Goal: Task Accomplishment & Management: Complete application form

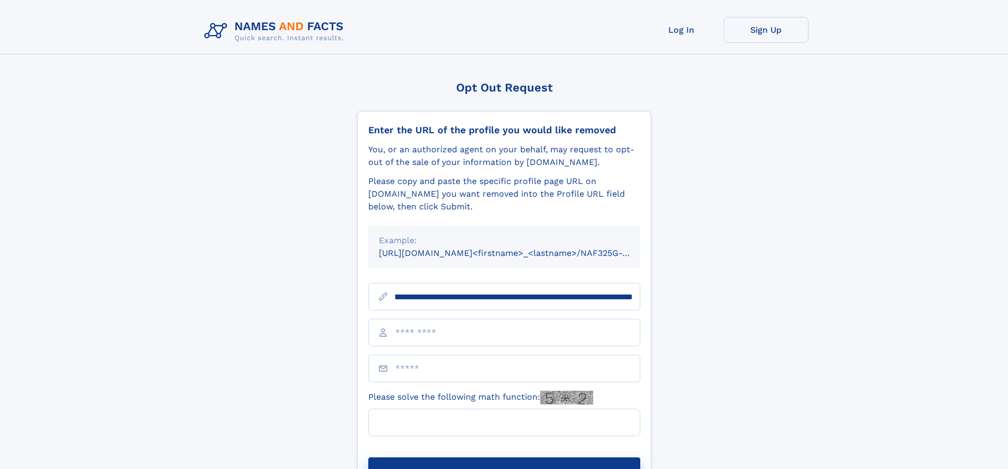
scroll to position [0, 125]
type input "**********"
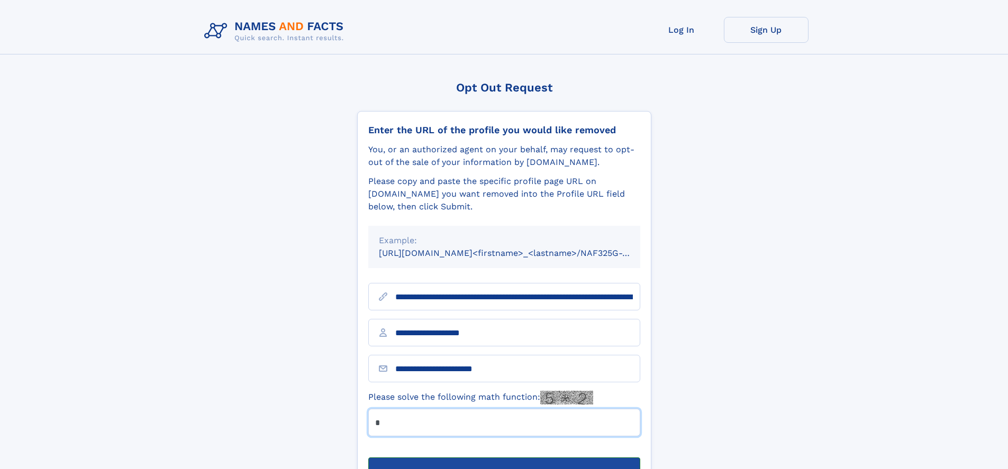
type input "*"
click at [504, 458] on button "Submit Opt Out Request" at bounding box center [504, 475] width 272 height 34
